Goal: Task Accomplishment & Management: Use online tool/utility

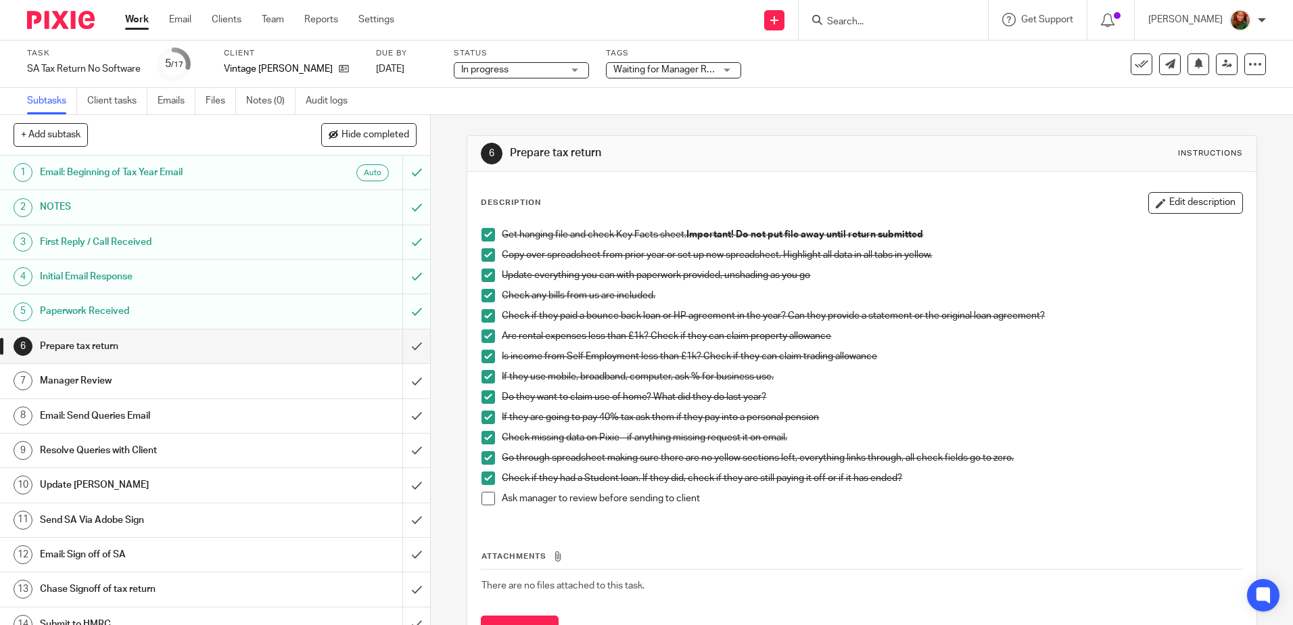
click at [483, 505] on span at bounding box center [489, 499] width 14 height 14
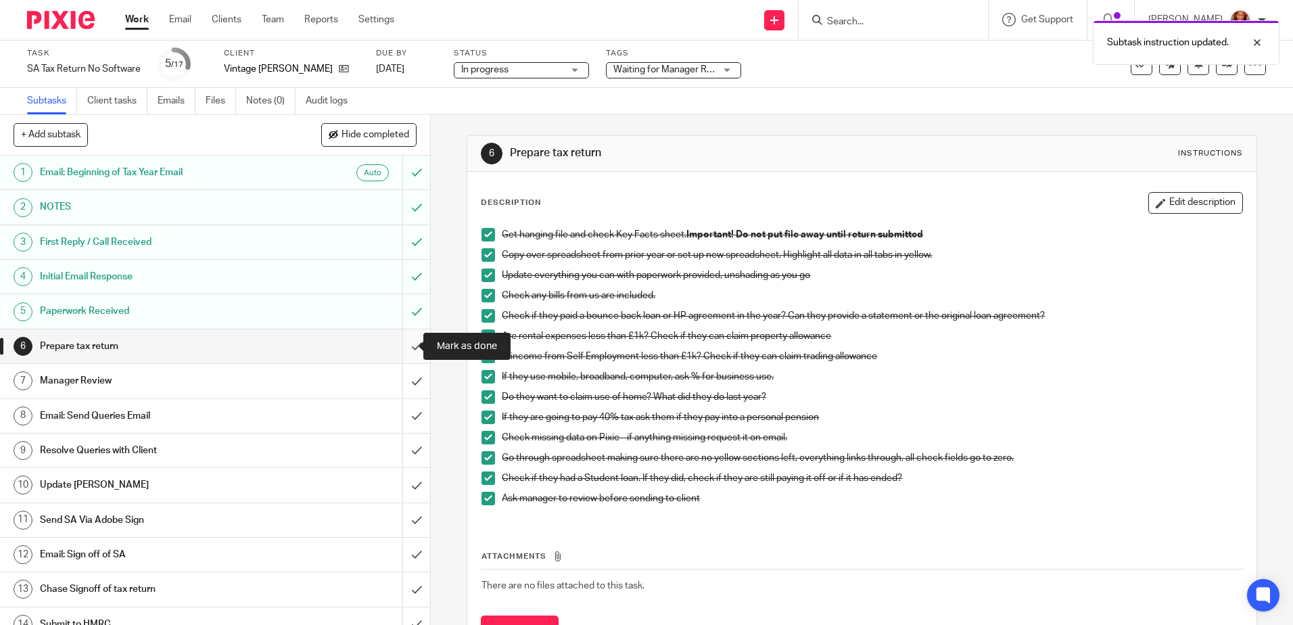
click at [399, 353] on input "submit" at bounding box center [215, 346] width 430 height 34
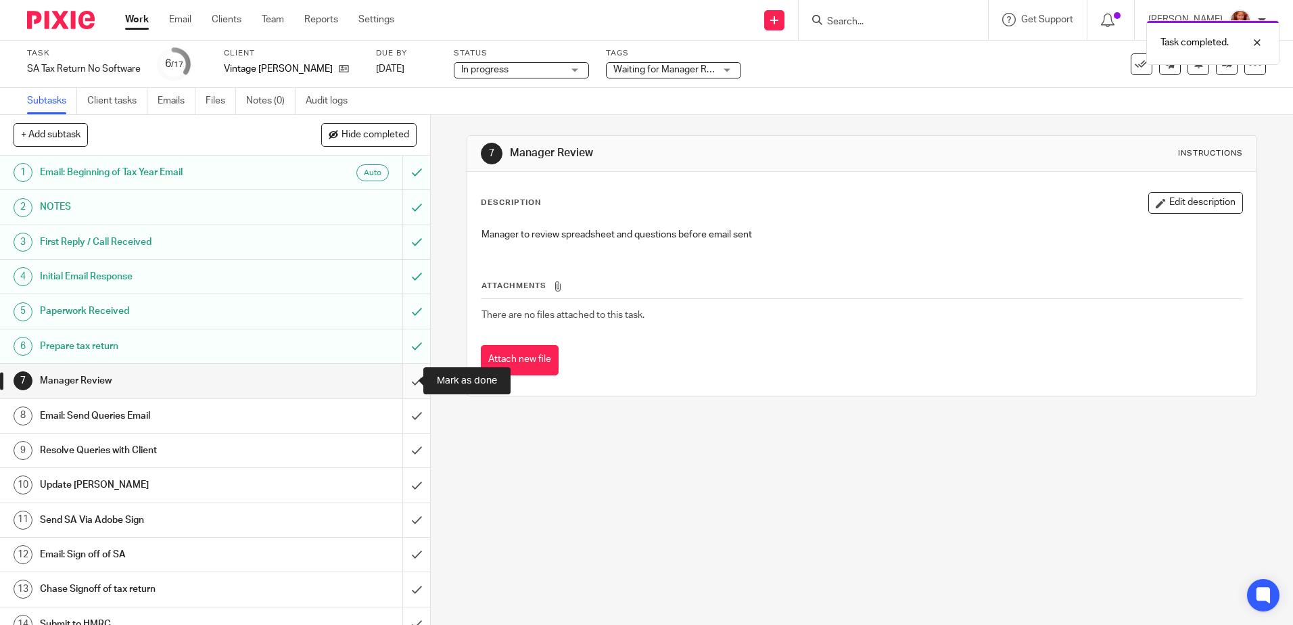
click at [402, 380] on input "submit" at bounding box center [215, 381] width 430 height 34
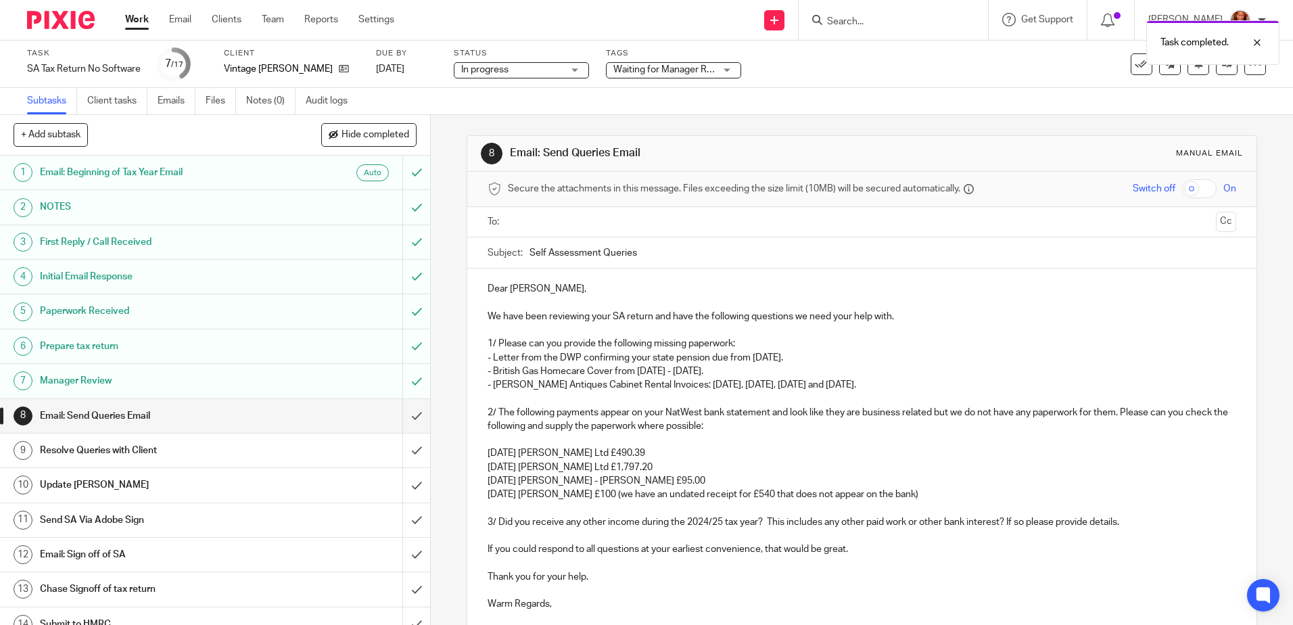
click at [804, 358] on p "- Letter from the DWP confirming your state pension due from 6th Apr 2024." at bounding box center [862, 358] width 748 height 14
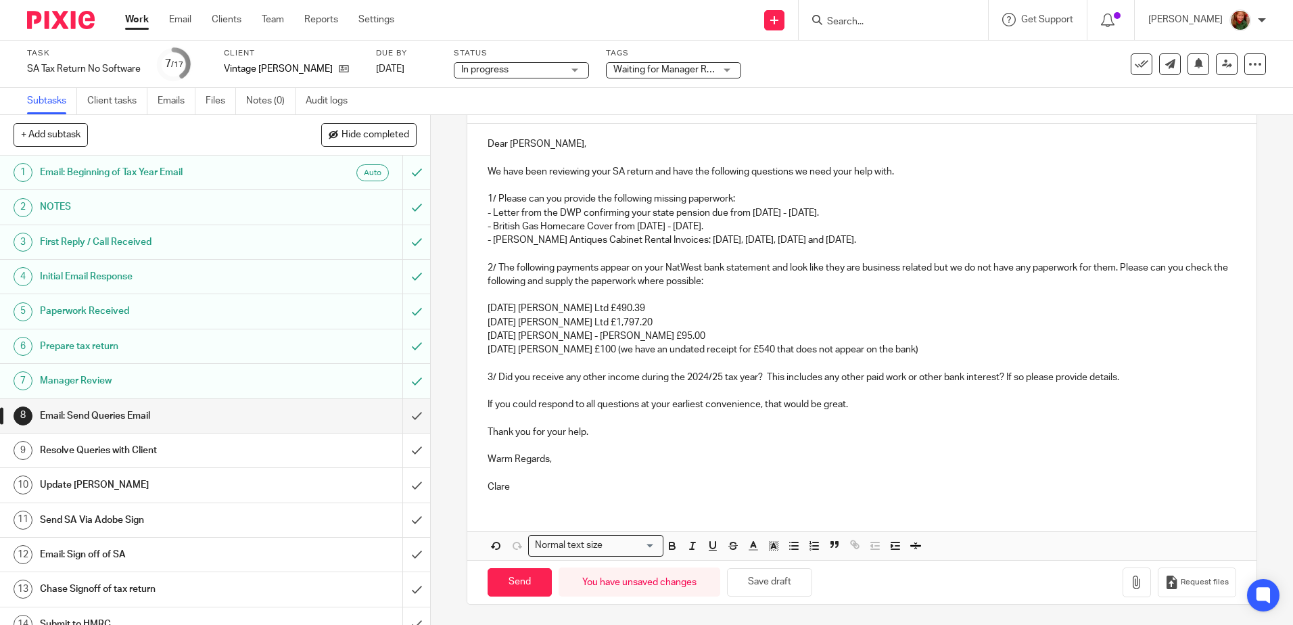
click at [540, 349] on p "11 Mar 25 Su Turner £100 (we have an undated receipt for £540 that does not app…" at bounding box center [862, 350] width 748 height 14
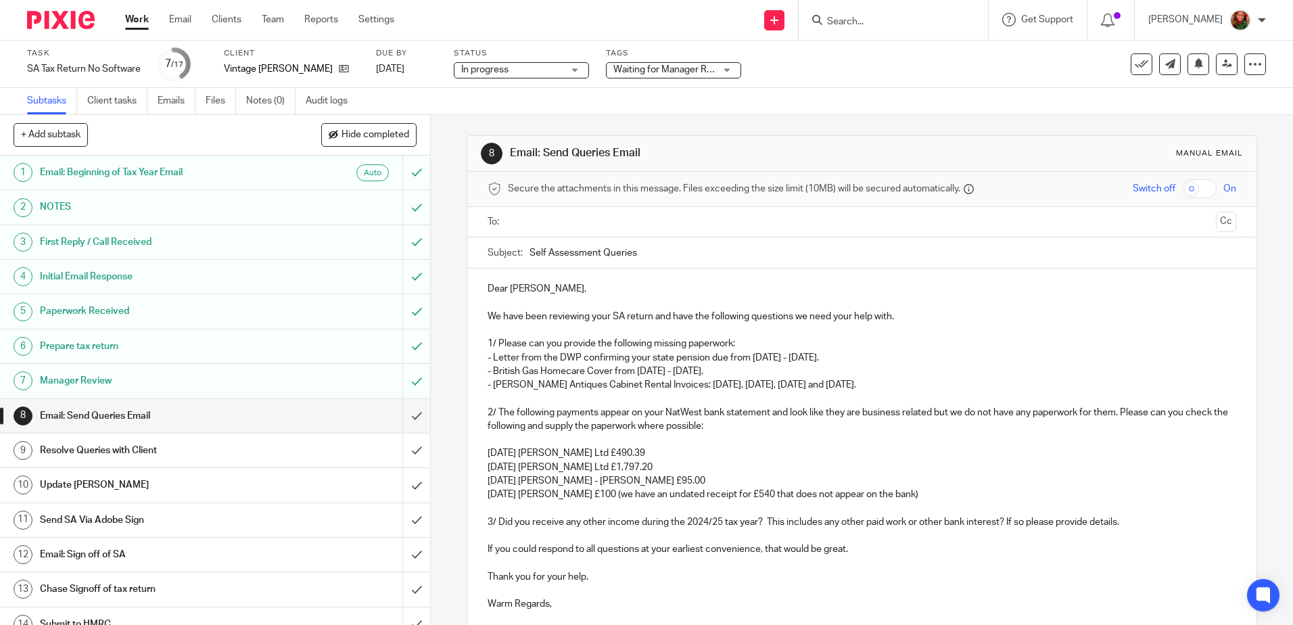
click at [557, 220] on input "text" at bounding box center [861, 222] width 697 height 16
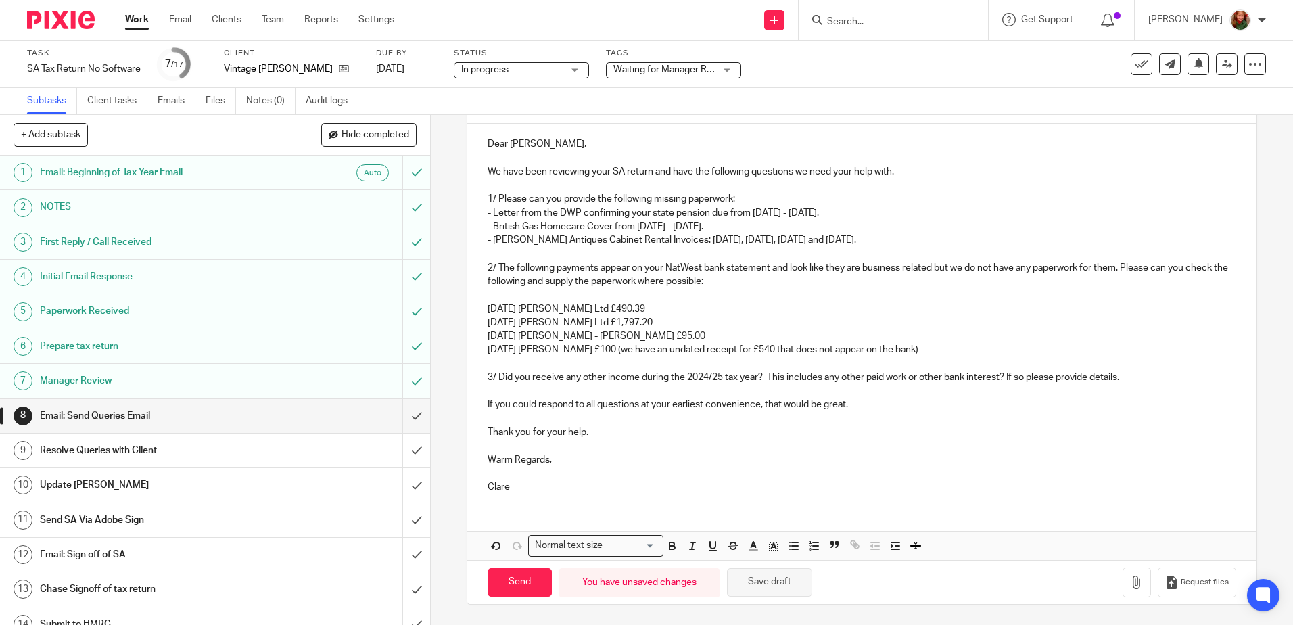
click at [785, 588] on button "Save draft" at bounding box center [769, 582] width 85 height 29
click at [1259, 47] on div at bounding box center [1247, 42] width 37 height 16
click at [1261, 19] on div at bounding box center [1262, 20] width 8 height 8
click at [1194, 95] on span "Logout" at bounding box center [1203, 93] width 30 height 9
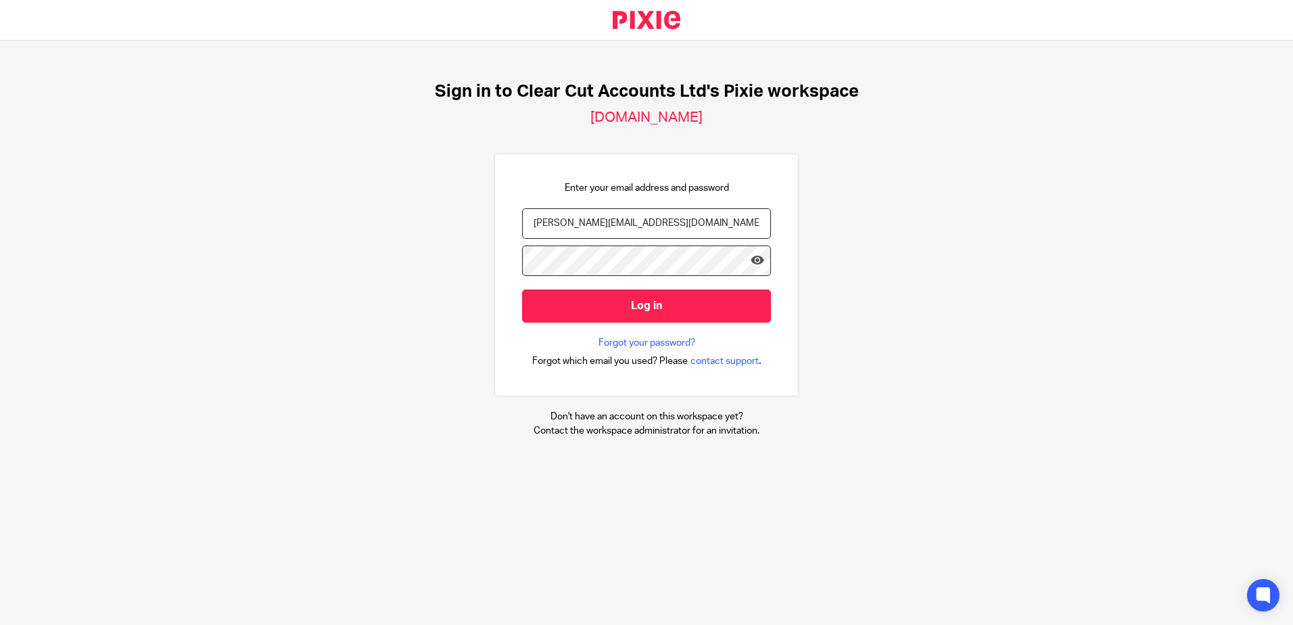
click at [530, 220] on input "[PERSON_NAME][EMAIL_ADDRESS][DOMAIN_NAME]" at bounding box center [646, 223] width 249 height 30
type input "[EMAIL_ADDRESS][DOMAIN_NAME]"
click at [544, 304] on input "Log in" at bounding box center [646, 305] width 249 height 33
